Goal: Task Accomplishment & Management: Complete application form

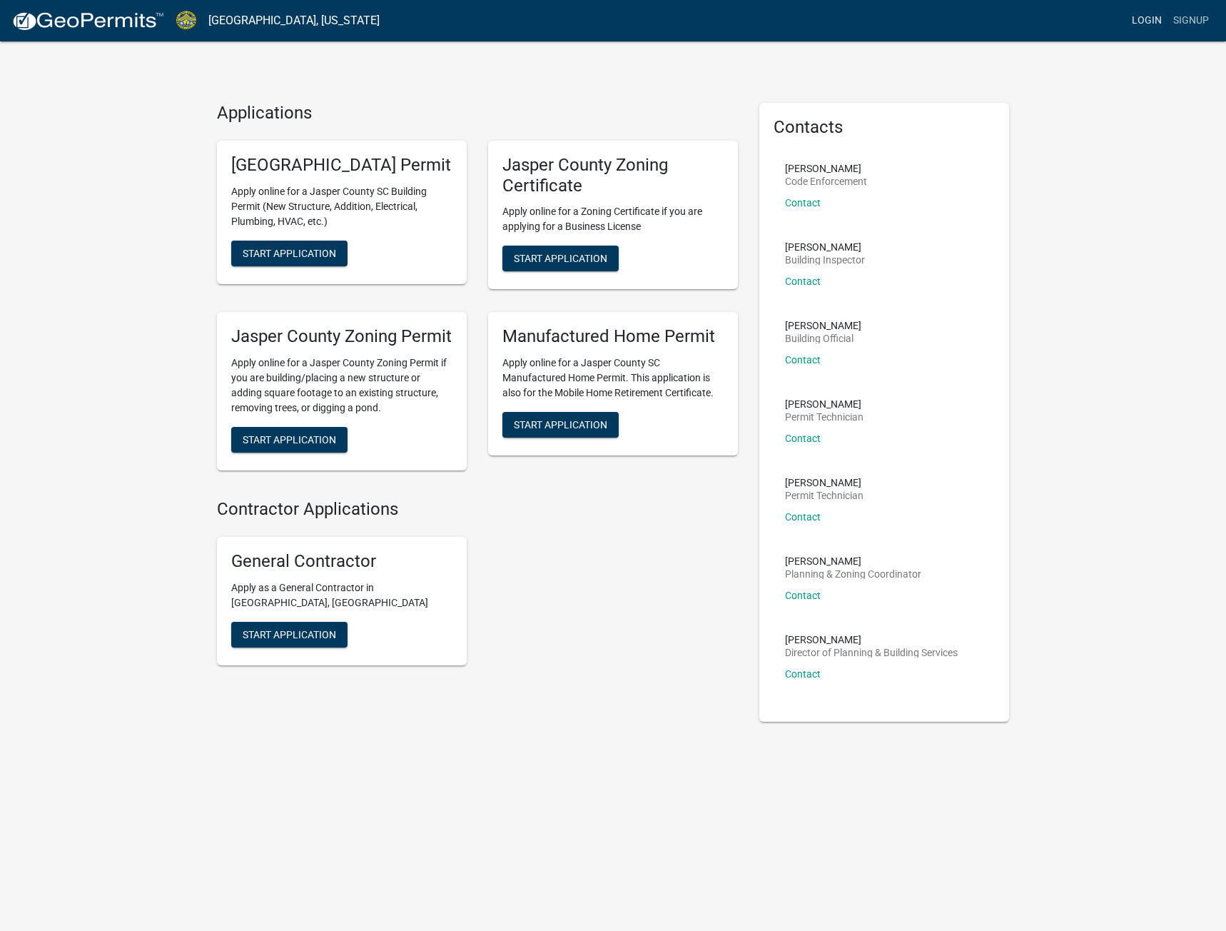
click at [1141, 14] on link "Login" at bounding box center [1146, 20] width 41 height 27
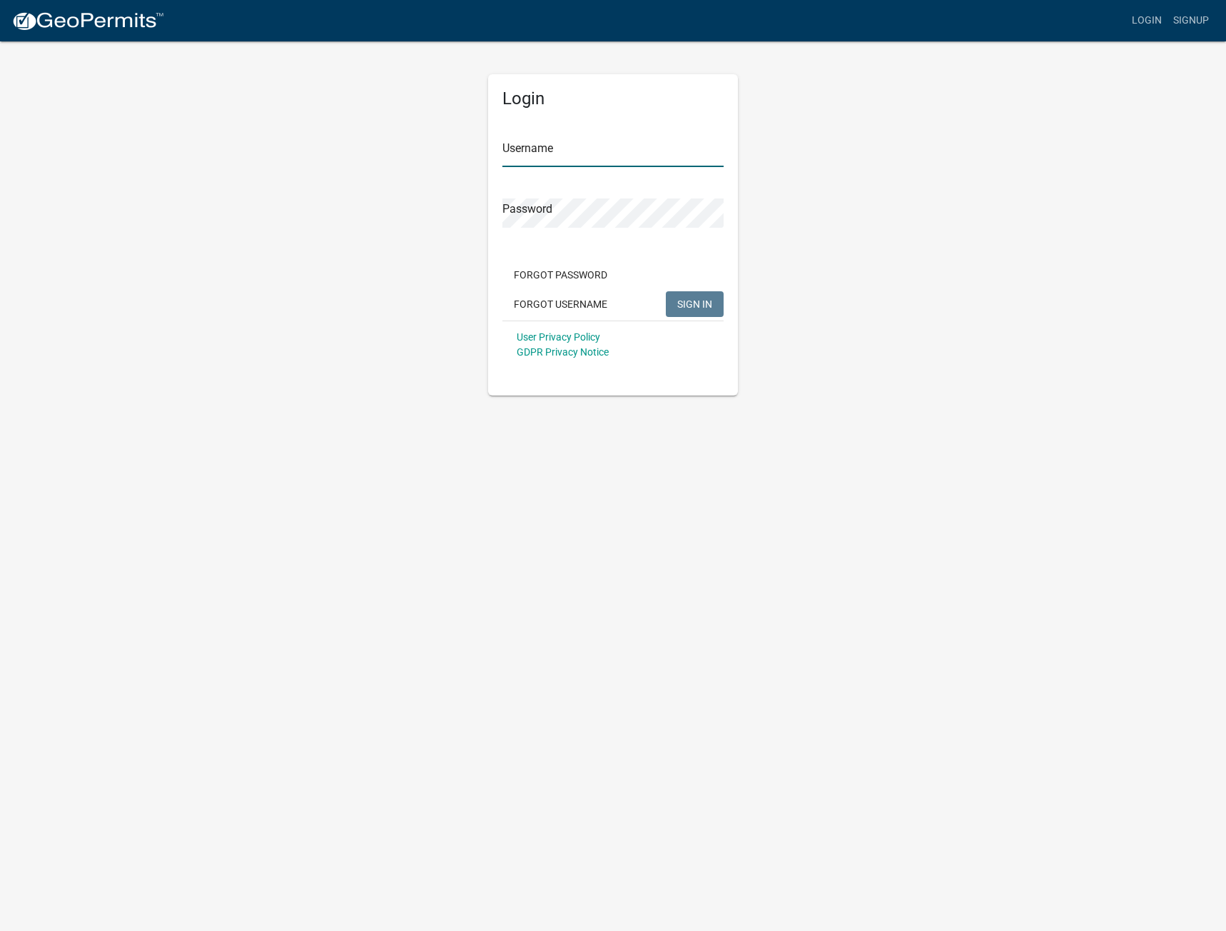
click at [624, 158] on input "Username" at bounding box center [612, 152] width 221 height 29
type input "EHernandez"
click at [666, 291] on button "SIGN IN" at bounding box center [695, 304] width 58 height 26
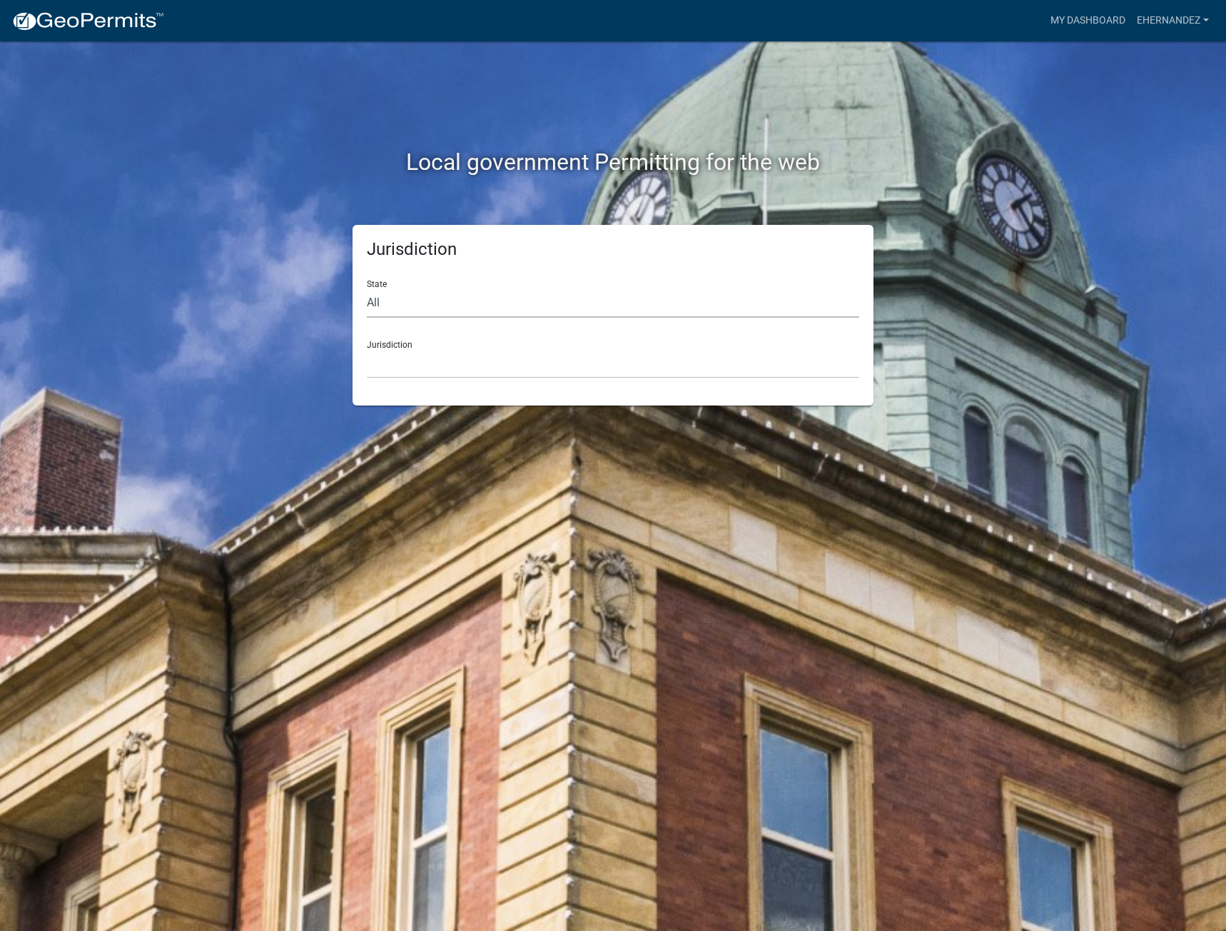
click at [566, 293] on select "All [US_STATE] [US_STATE] [US_STATE] [US_STATE] [US_STATE] [US_STATE] [US_STATE…" at bounding box center [613, 302] width 492 height 29
select select "[US_STATE]"
click at [367, 288] on select "All [US_STATE] [US_STATE] [US_STATE] [US_STATE] [US_STATE] [US_STATE] [US_STATE…" at bounding box center [613, 302] width 492 height 29
click at [480, 353] on select "[GEOGRAPHIC_DATA], [US_STATE] [GEOGRAPHIC_DATA], [US_STATE]" at bounding box center [613, 363] width 492 height 29
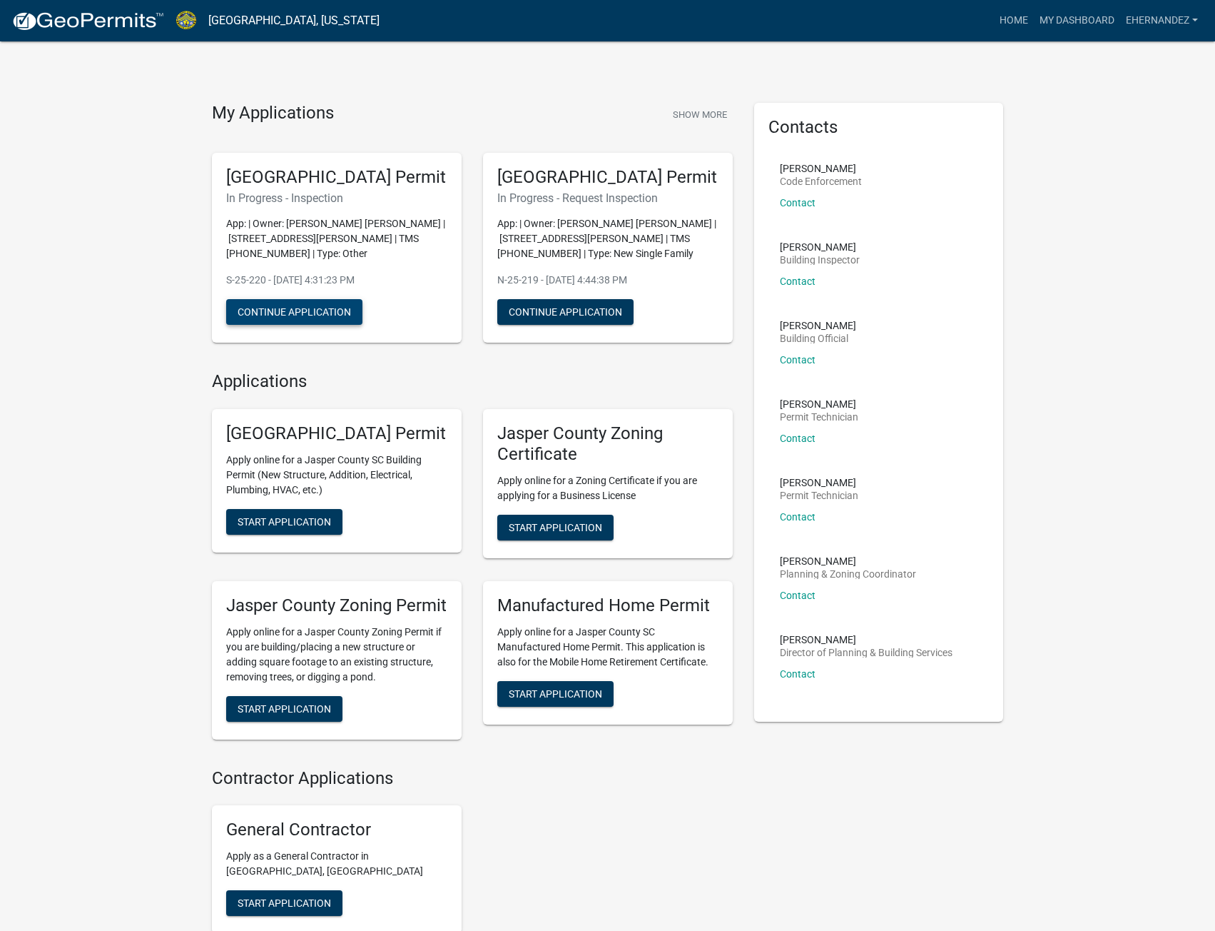
click at [318, 325] on button "Continue Application" at bounding box center [294, 312] width 136 height 26
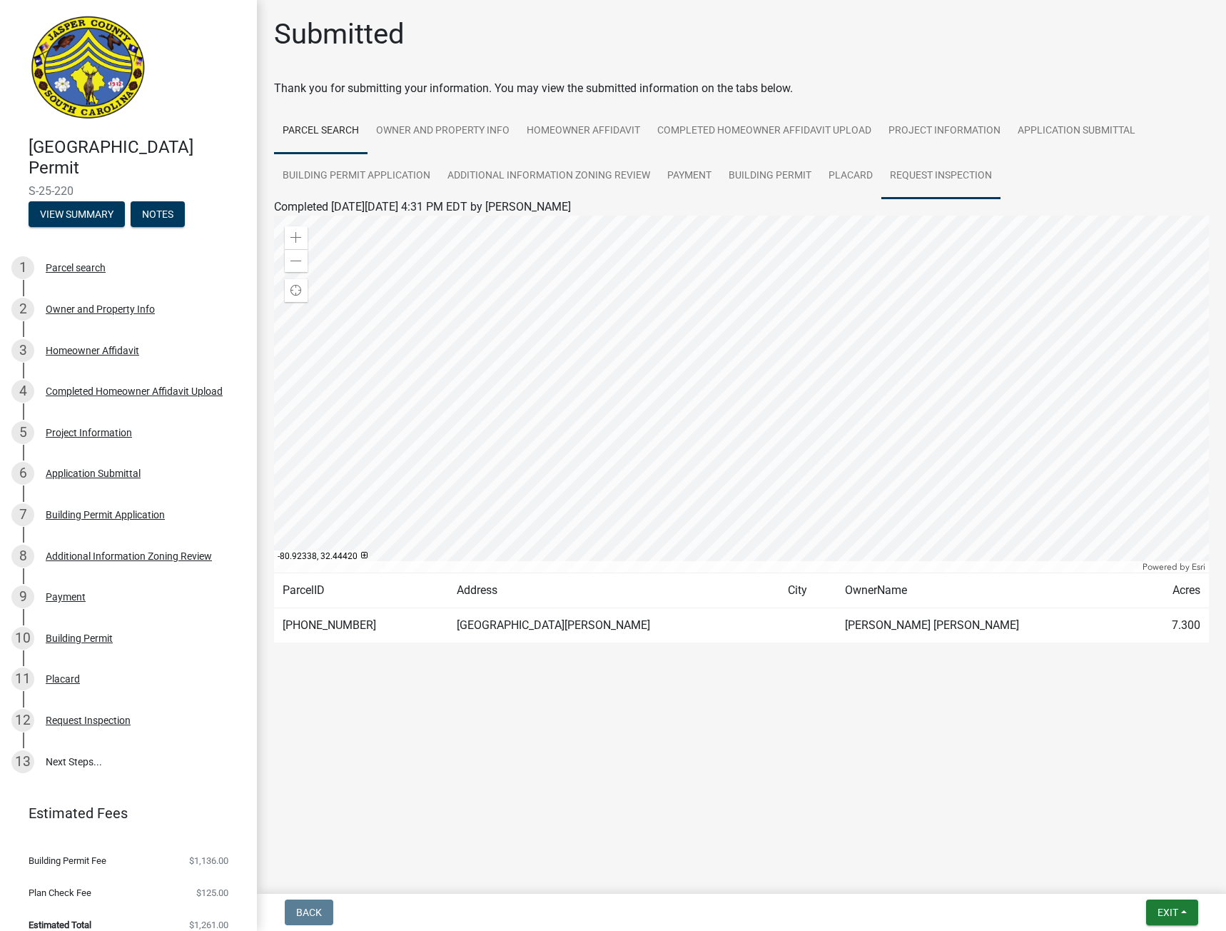
click at [944, 175] on link "Request Inspection" at bounding box center [940, 176] width 119 height 46
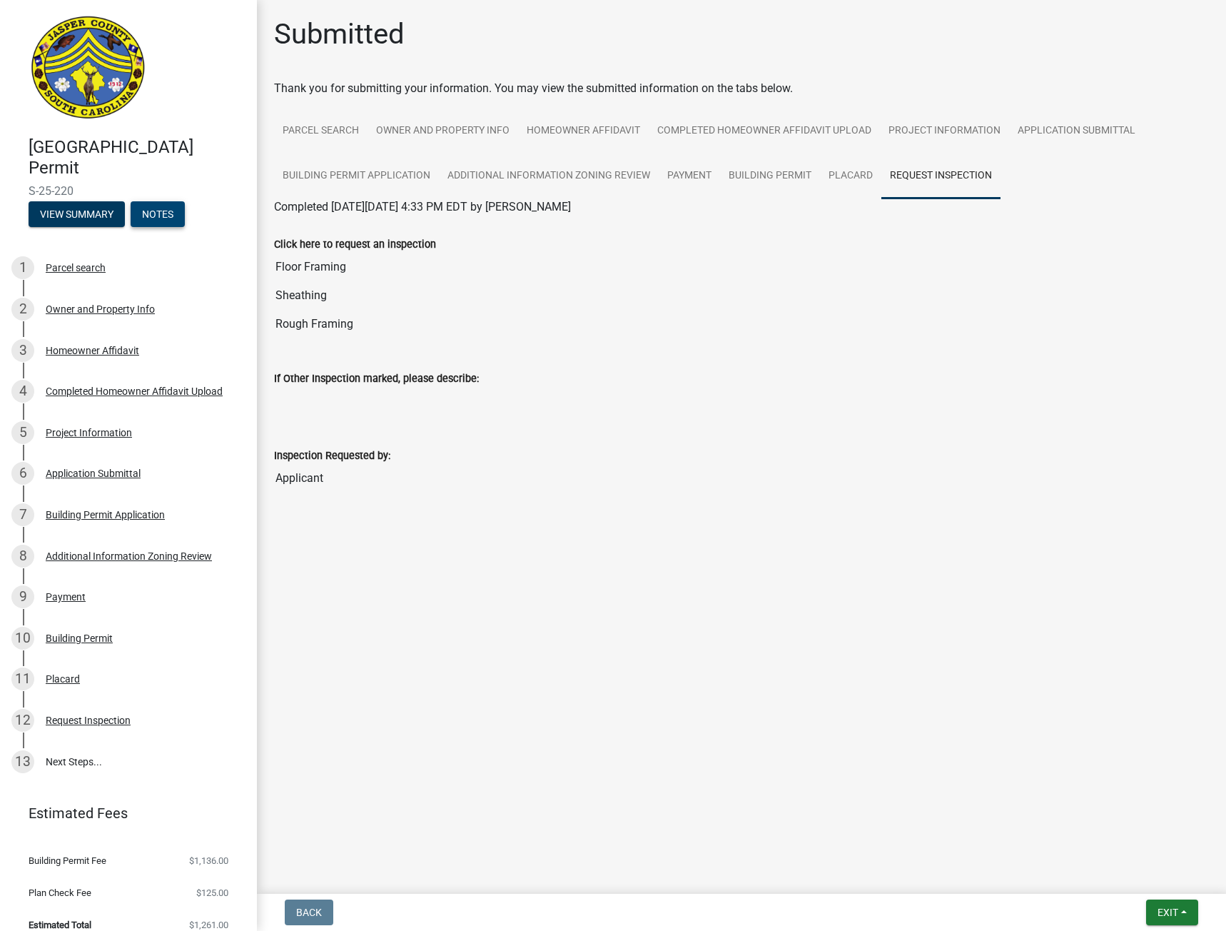
click at [166, 214] on button "Notes" at bounding box center [158, 214] width 54 height 26
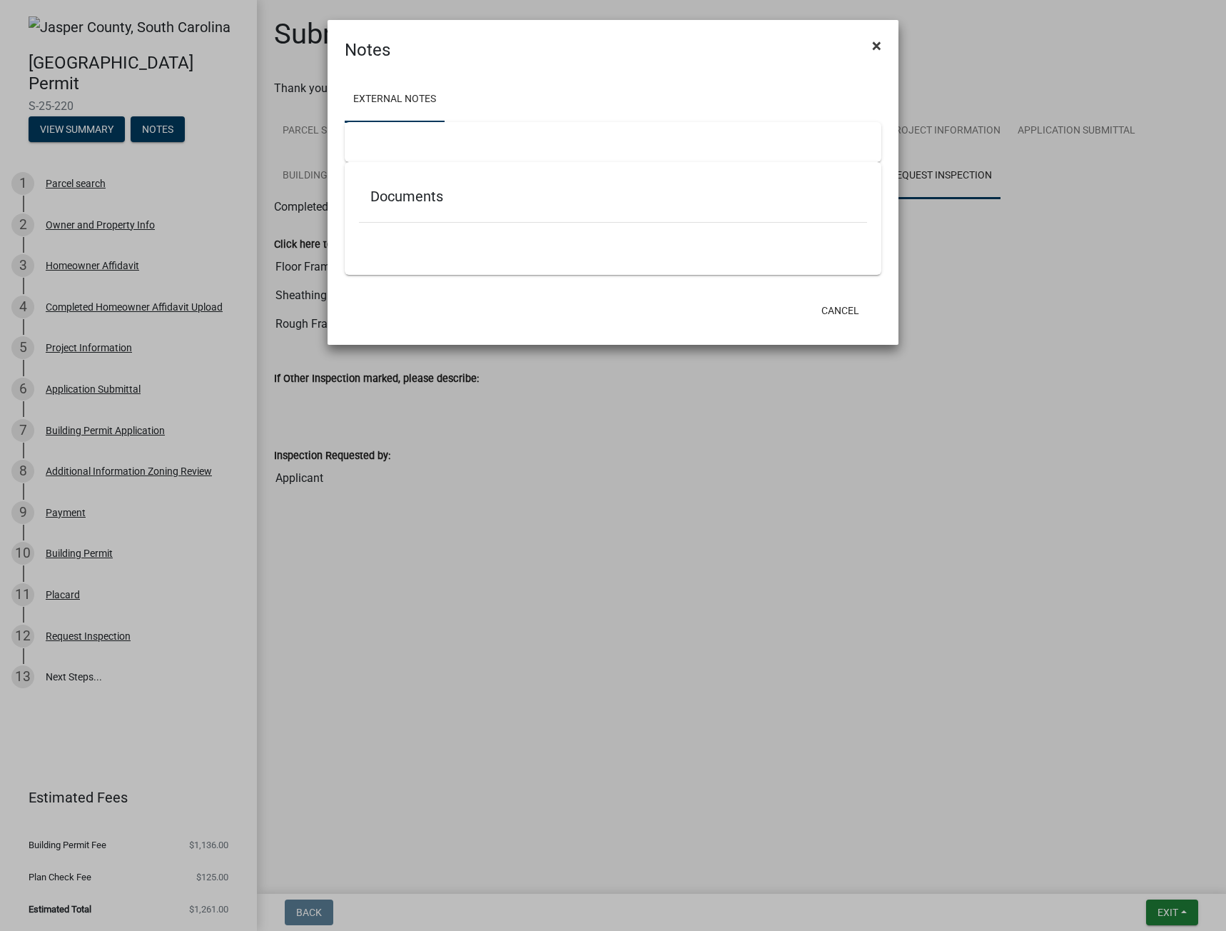
click at [876, 51] on span "×" at bounding box center [876, 46] width 9 height 20
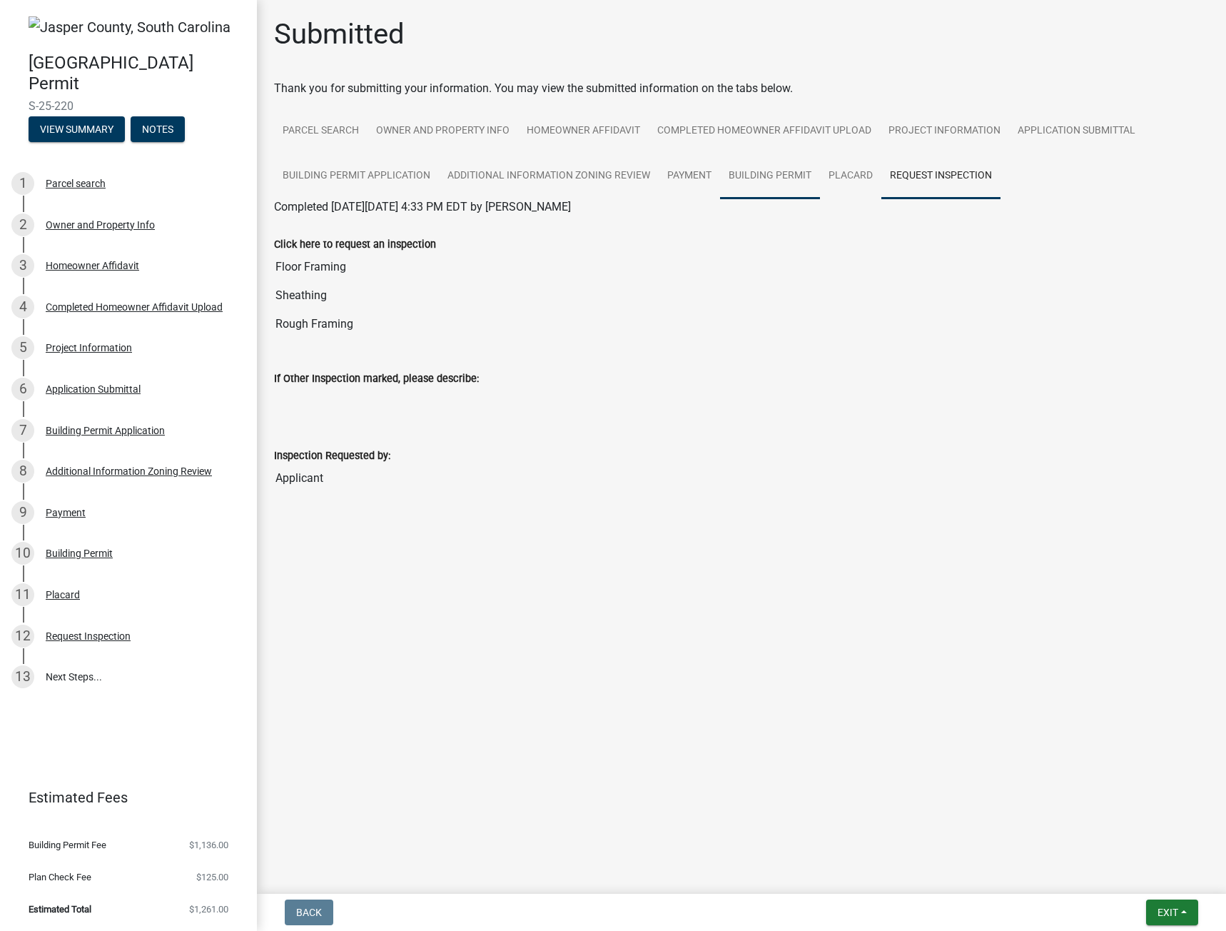
click at [787, 178] on link "Building Permit" at bounding box center [770, 176] width 100 height 46
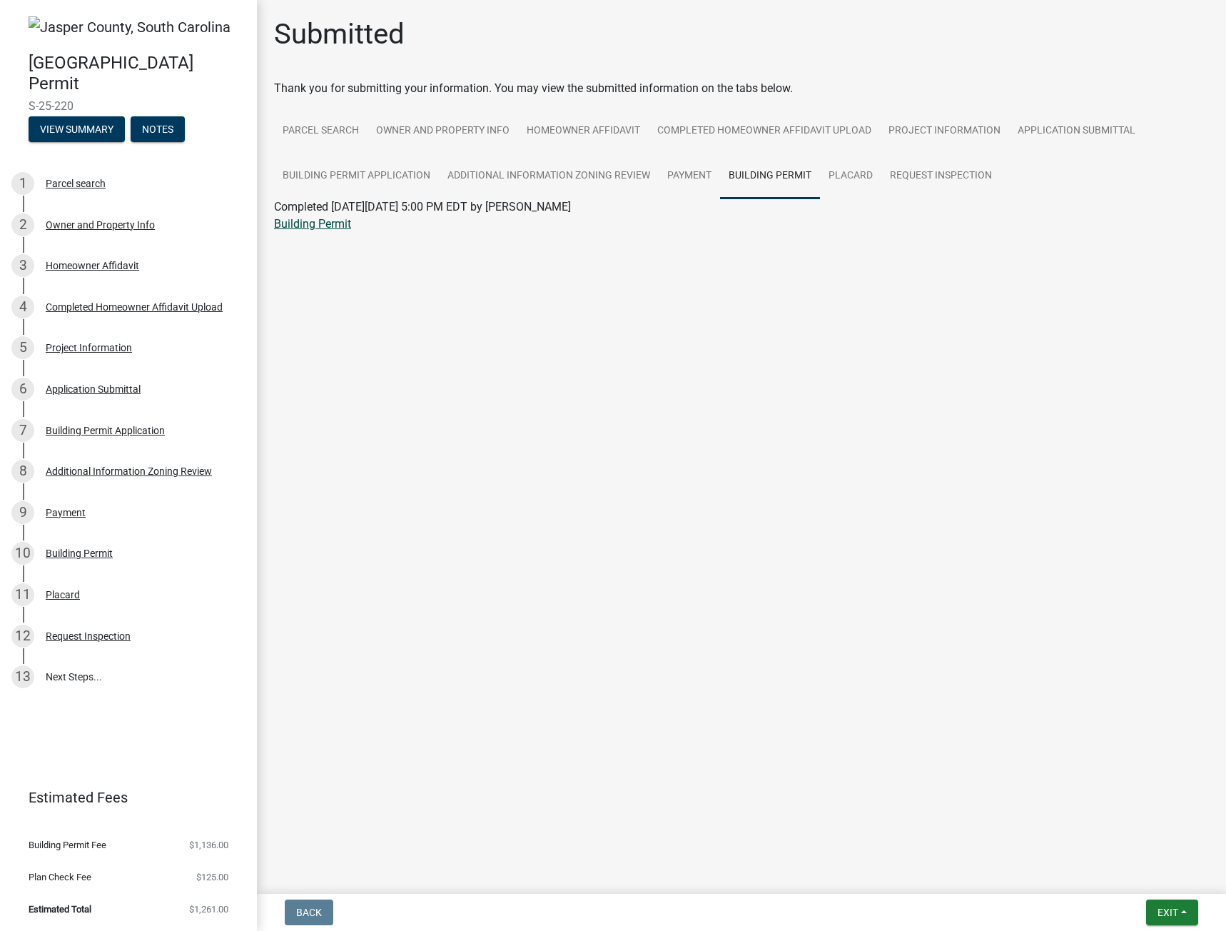
click at [312, 221] on link "Building Permit" at bounding box center [312, 224] width 77 height 14
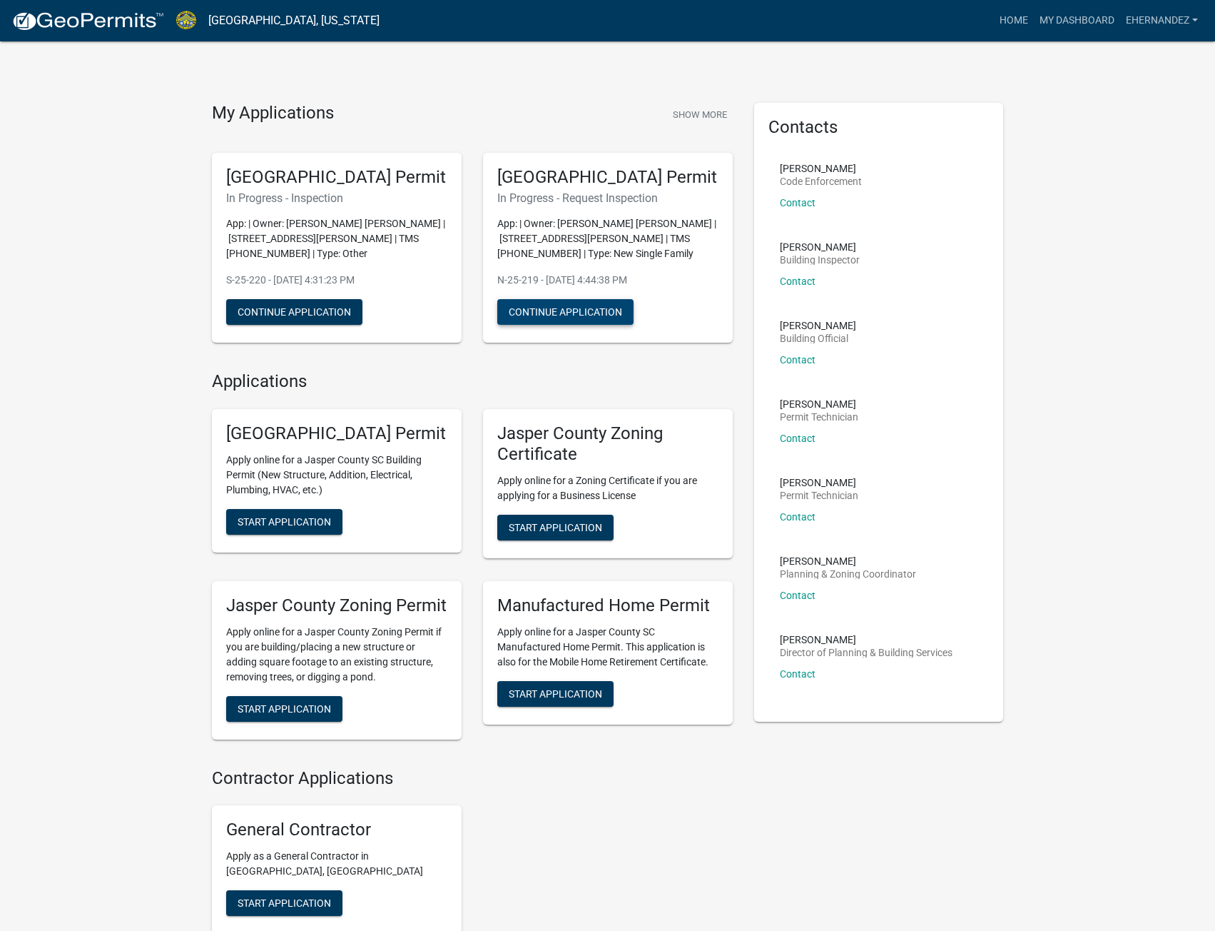
click at [580, 325] on button "Continue Application" at bounding box center [565, 312] width 136 height 26
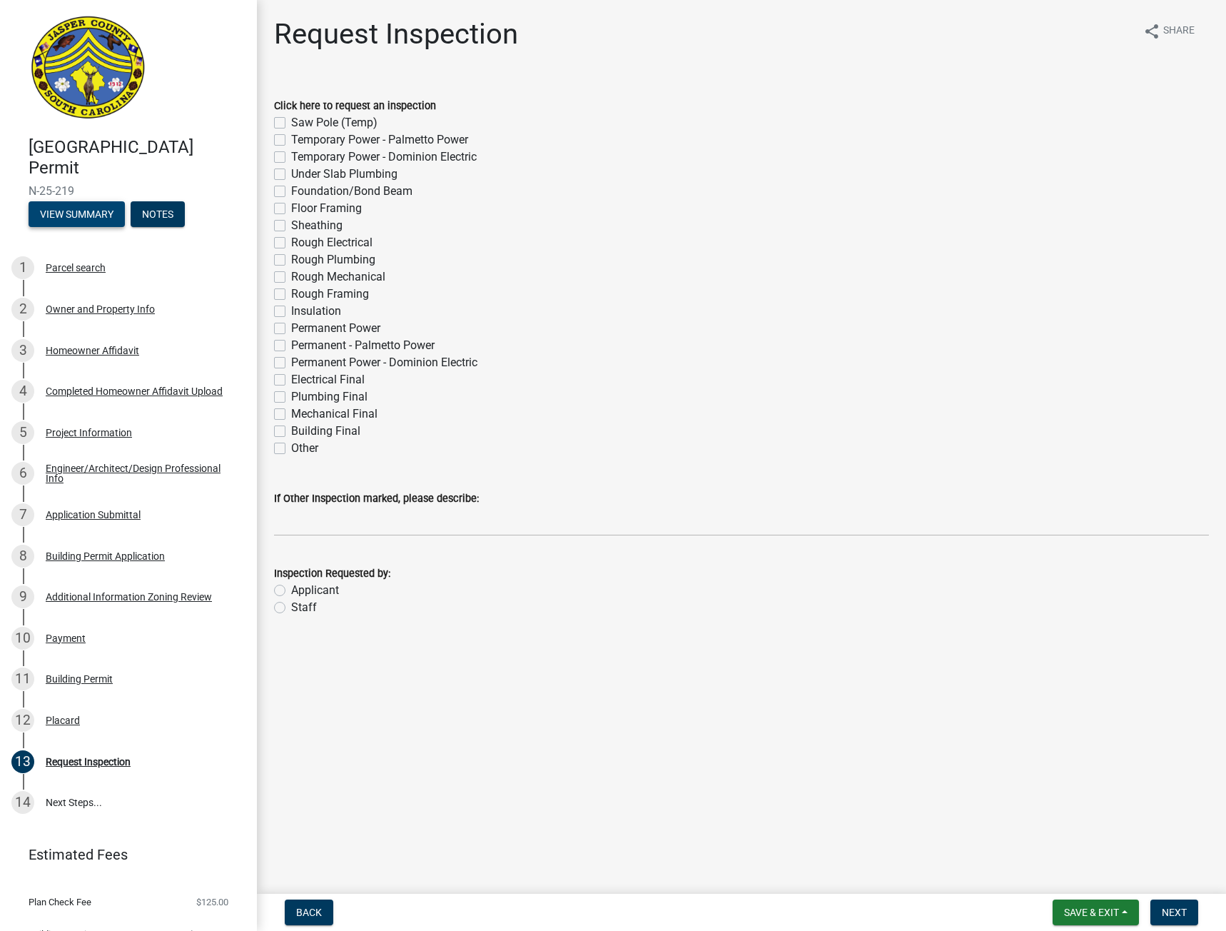
click at [91, 206] on button "View Summary" at bounding box center [77, 214] width 96 height 26
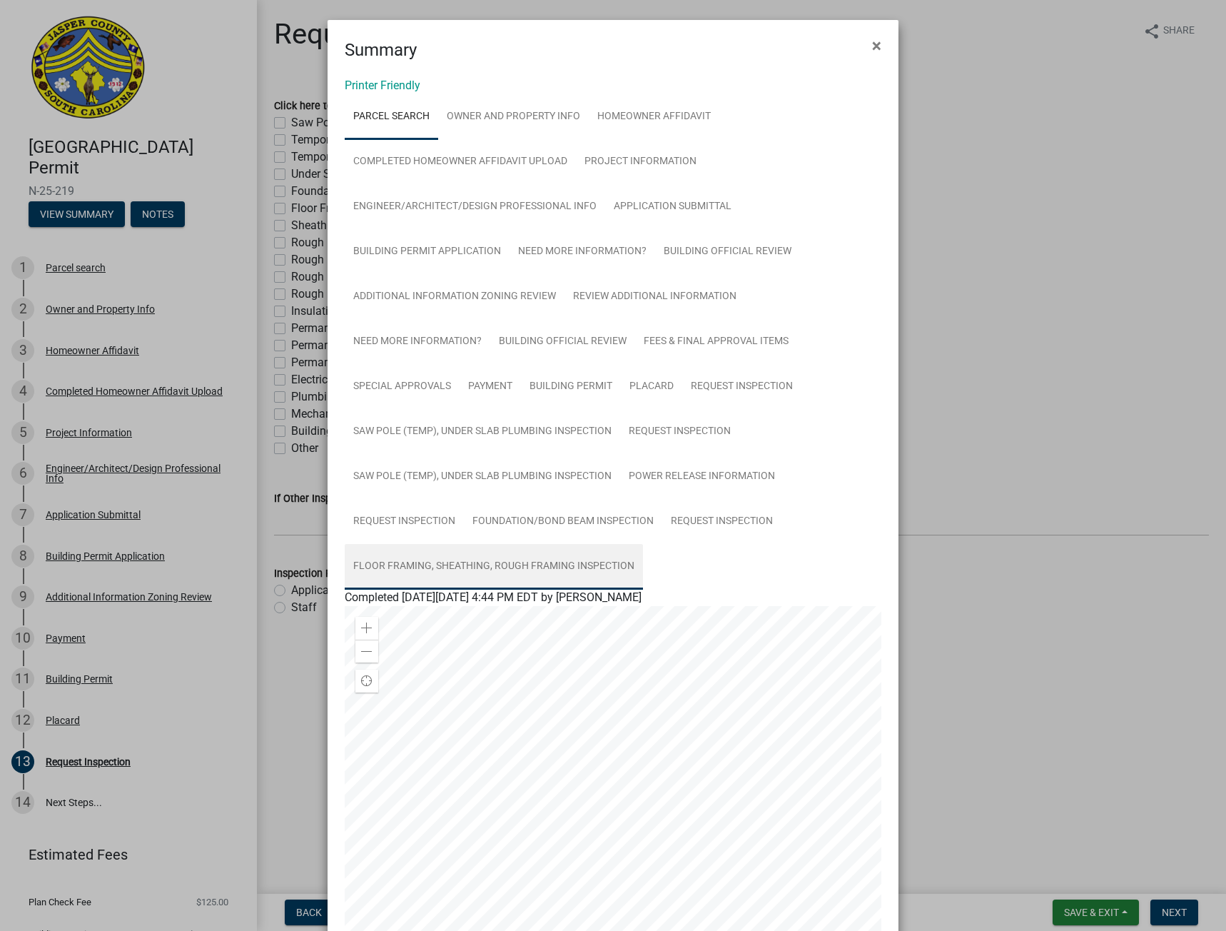
click at [482, 562] on link "Floor Framing, Sheathing, Rough Framing Inspection" at bounding box center [494, 567] width 298 height 46
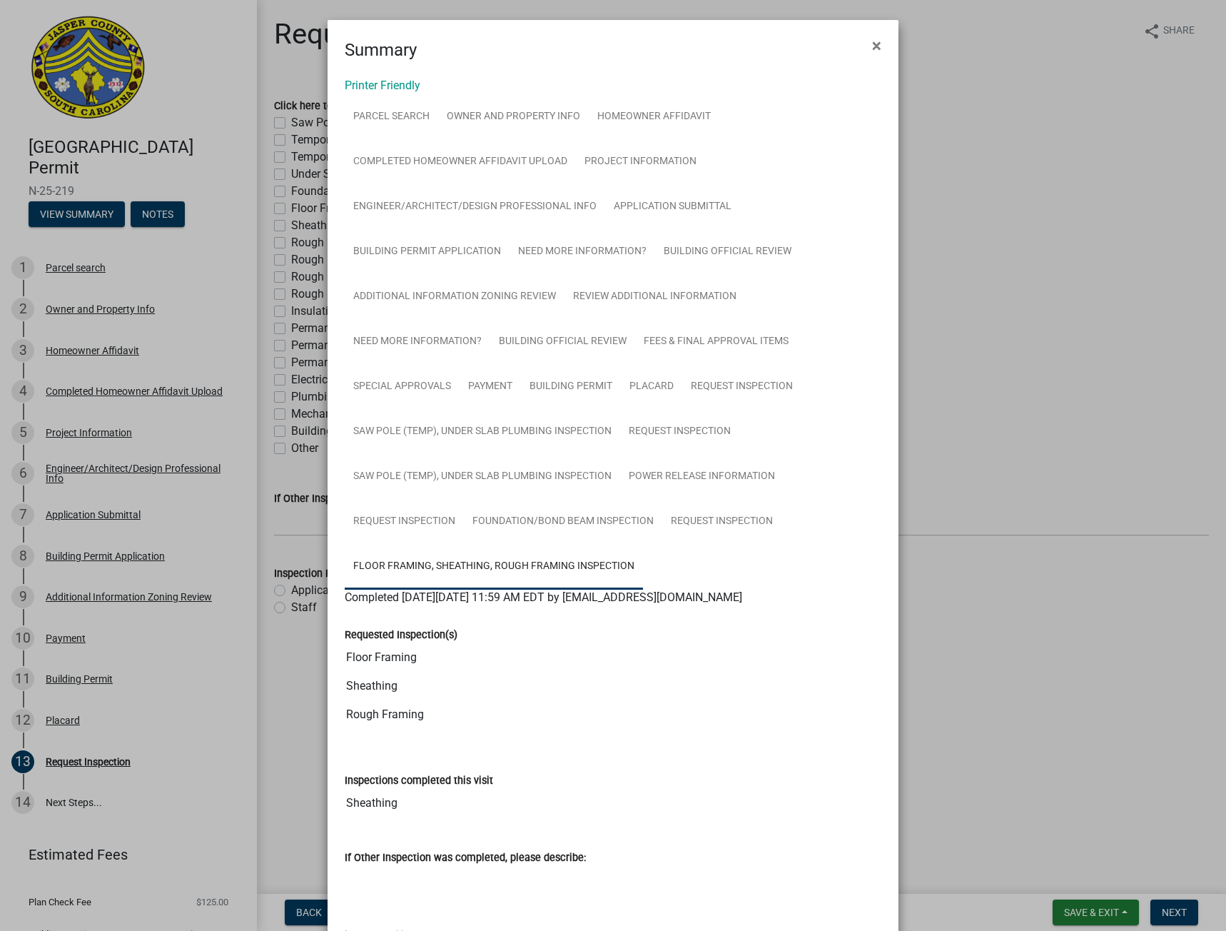
click at [152, 214] on ngb-modal-window "Summary × Printer Friendly Parcel search Owner and Property Info Homeowner Affi…" at bounding box center [613, 465] width 1226 height 931
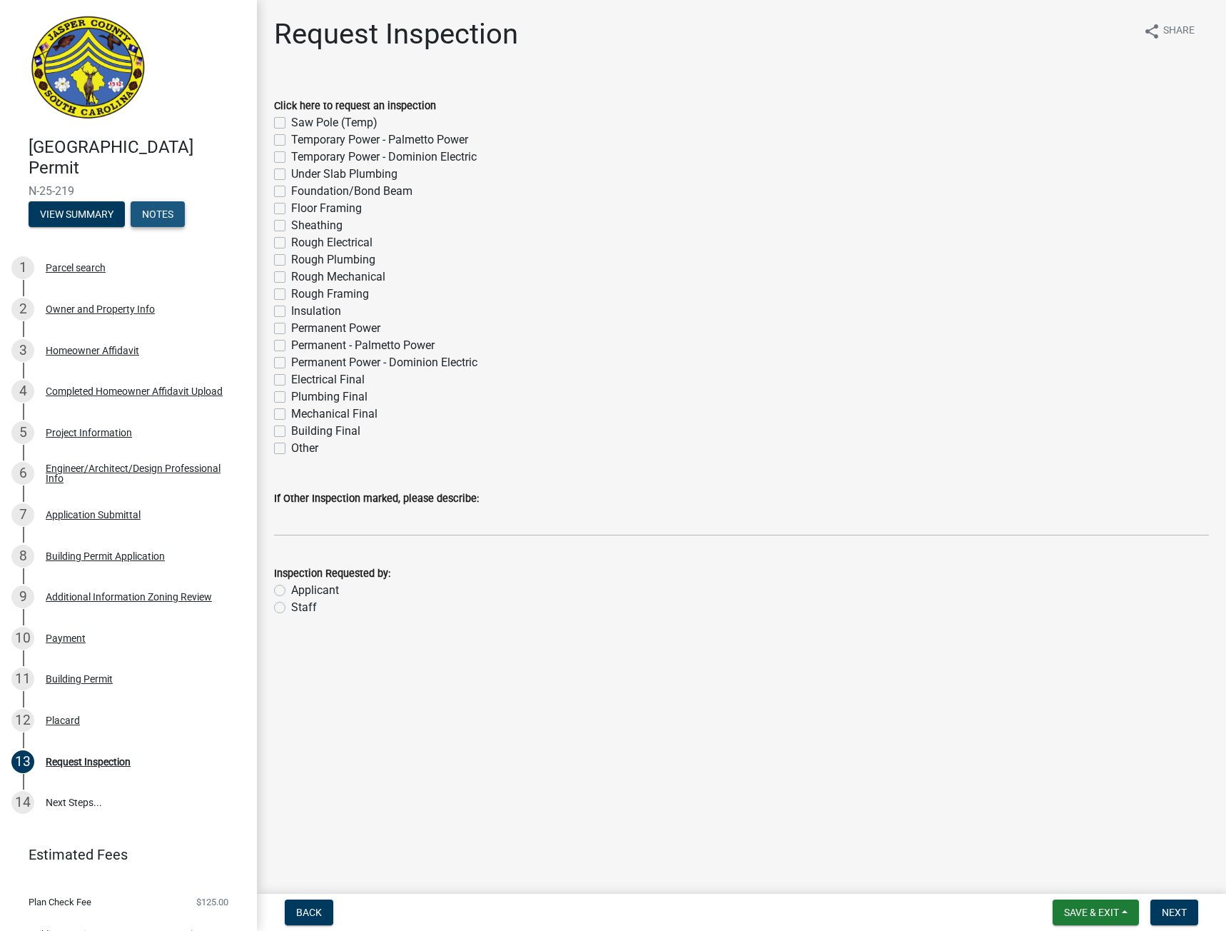
click at [152, 214] on button "Notes" at bounding box center [158, 214] width 54 height 26
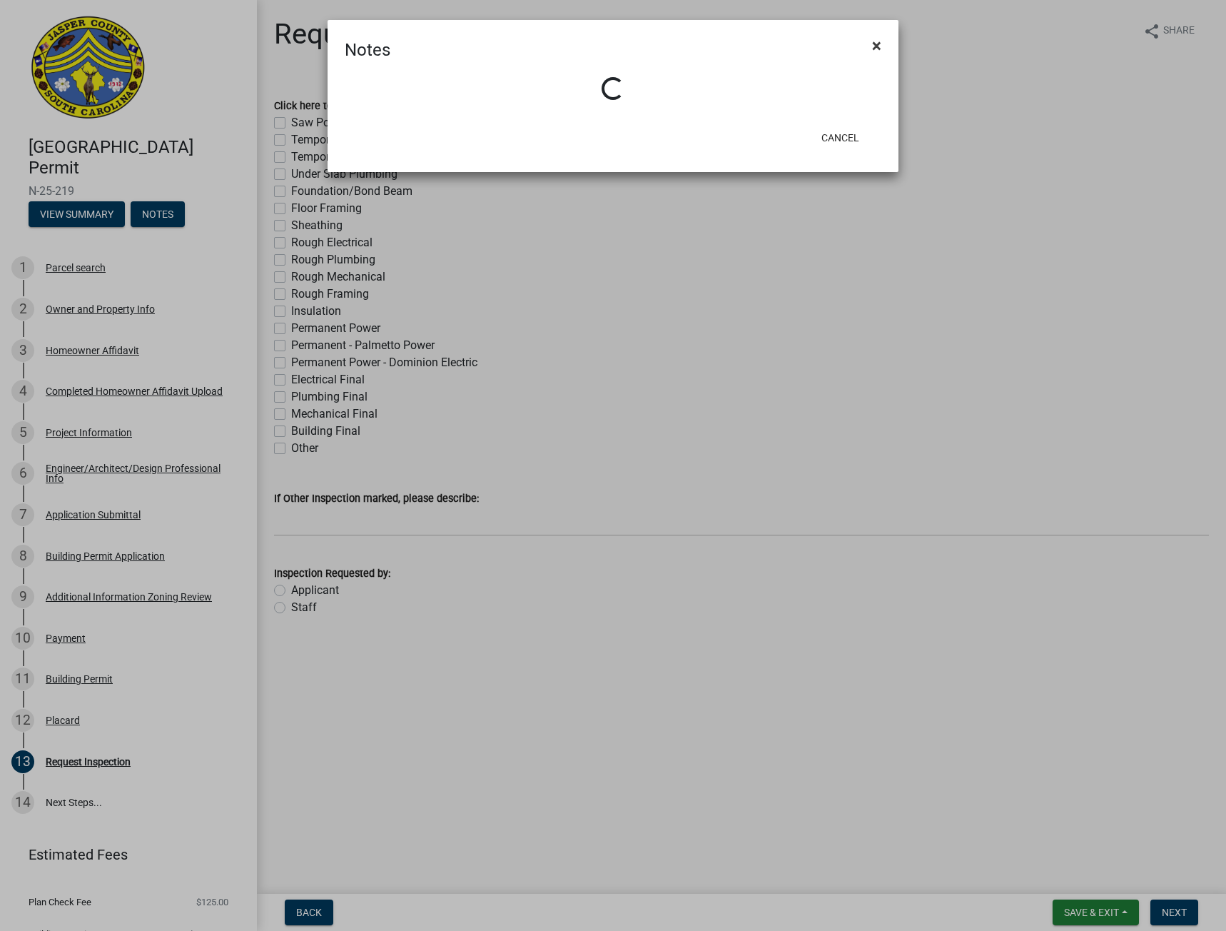
click at [875, 41] on span "×" at bounding box center [876, 46] width 9 height 20
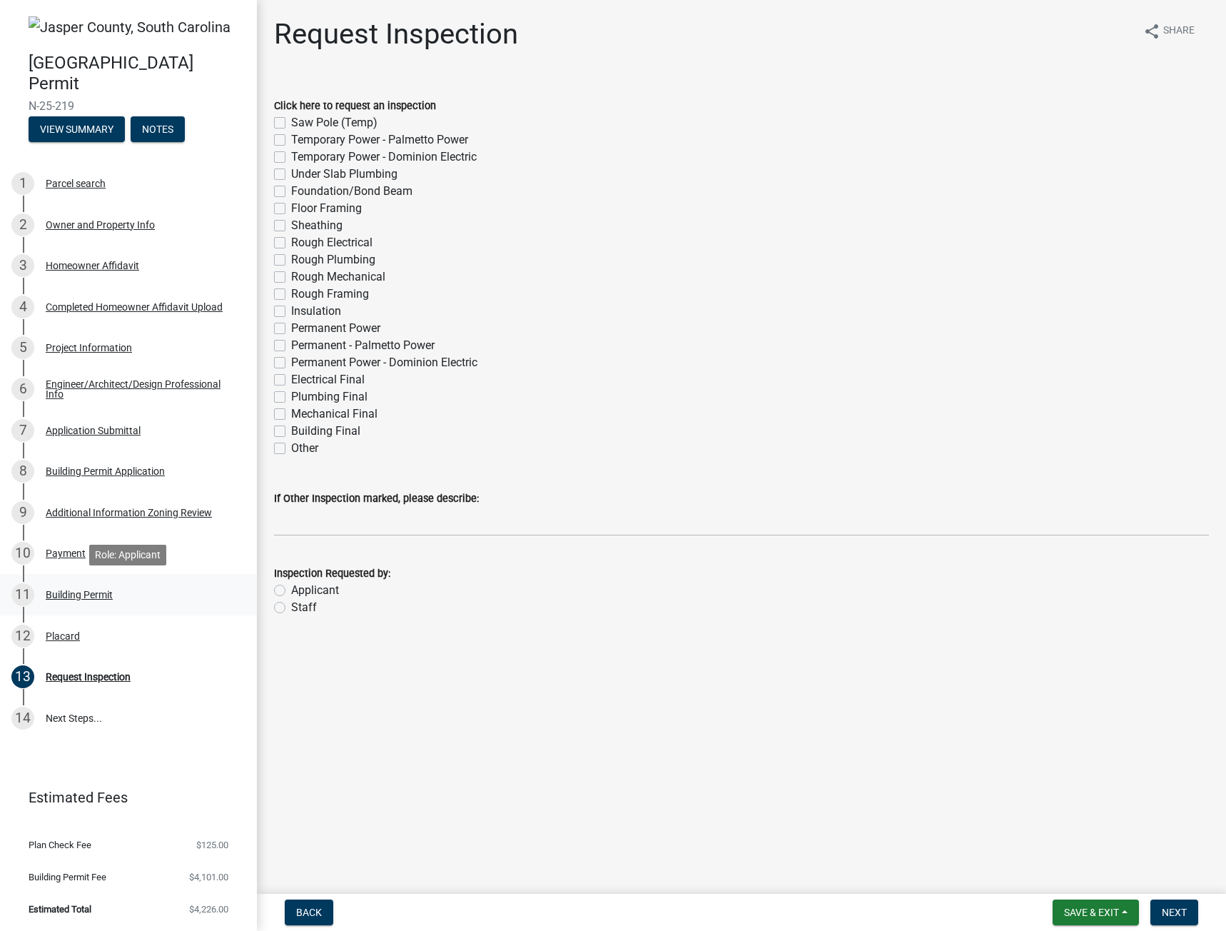
click at [74, 592] on div "Building Permit" at bounding box center [79, 595] width 67 height 10
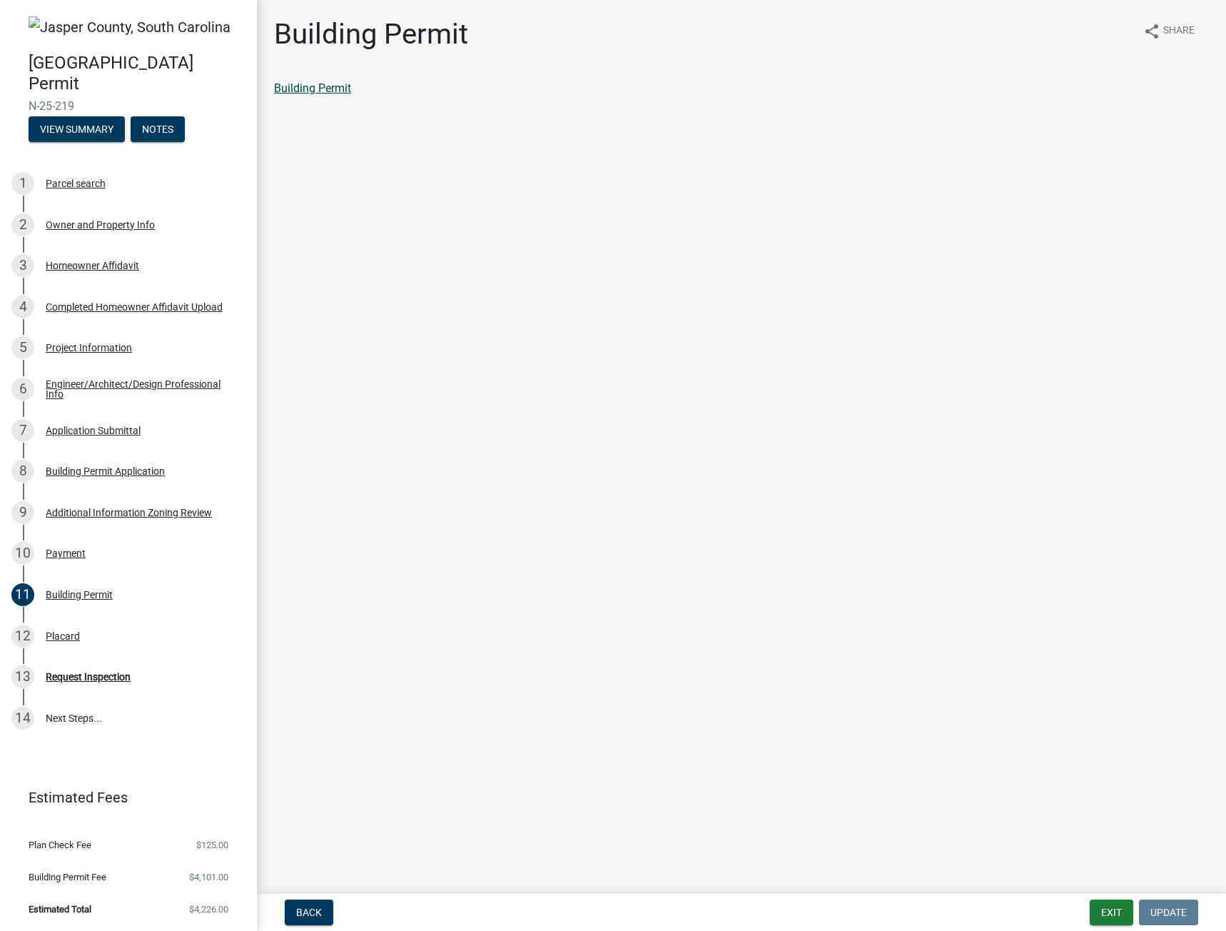
click at [317, 93] on link "Building Permit" at bounding box center [312, 88] width 77 height 14
click at [91, 676] on div "Request Inspection" at bounding box center [88, 677] width 85 height 10
